Goal: Task Accomplishment & Management: Manage account settings

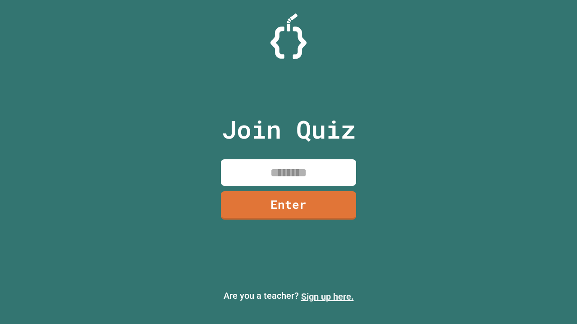
click at [323, 297] on link "Sign up here." at bounding box center [327, 297] width 53 height 11
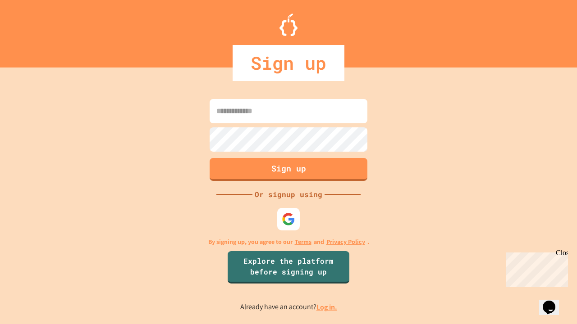
click at [327, 307] on link "Log in." at bounding box center [326, 307] width 21 height 9
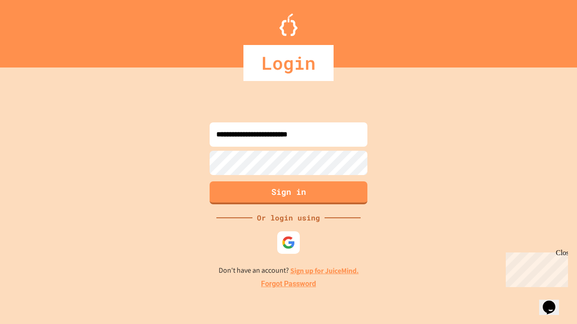
type input "**********"
